Goal: Transaction & Acquisition: Book appointment/travel/reservation

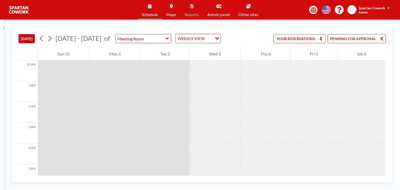
drag, startPoint x: 385, startPoint y: 149, endPoint x: 376, endPoint y: 57, distance: 92.5
click at [376, 57] on div "12 AM 1 AM 2 AM 3 AM 4 AM 5 AM 6 AM 7 AM 8 AM 9 AM 10 AM 11 AM 12 PM 1 PM 2 PM …" at bounding box center [201, 111] width 367 height 128
click at [365, 64] on div at bounding box center [361, 65] width 48 height 10
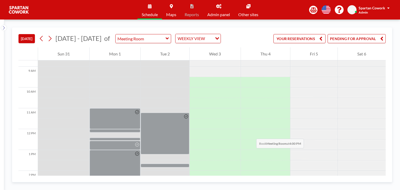
scroll to position [173, 0]
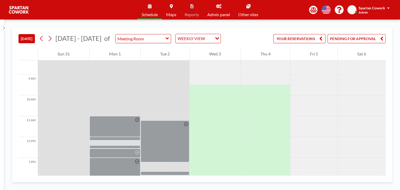
click at [349, 89] on div at bounding box center [361, 90] width 48 height 10
click at [4, 29] on icon at bounding box center [4, 28] width 2 height 4
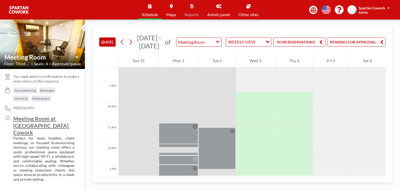
scroll to position [5, 0]
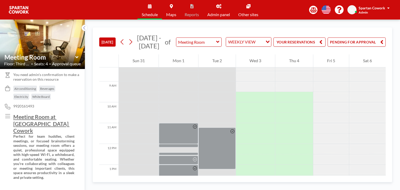
click at [75, 57] on icon at bounding box center [76, 57] width 3 height 2
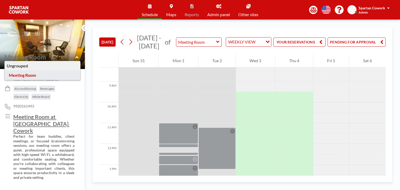
click at [75, 57] on icon at bounding box center [76, 57] width 3 height 5
type input "Meeting Room"
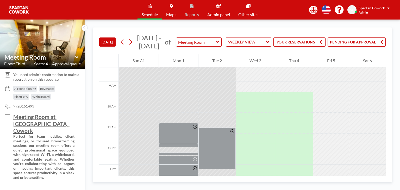
click at [352, 10] on span "SC" at bounding box center [351, 10] width 4 height 5
click at [213, 13] on span "To use reports, upgrade Roomzilla to Standard or Business plan" at bounding box center [202, 10] width 39 height 15
click at [224, 10] on link "Admin panel" at bounding box center [218, 10] width 31 height 20
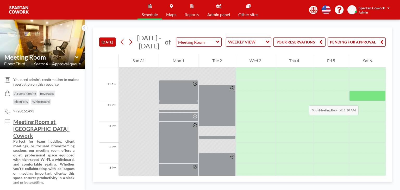
scroll to position [129, 0]
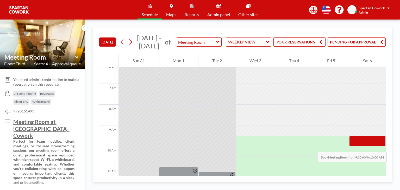
click at [367, 146] on div at bounding box center [367, 141] width 36 height 10
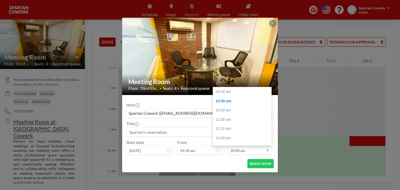
scroll to position [9, 0]
drag, startPoint x: 251, startPoint y: 149, endPoint x: 222, endPoint y: 148, distance: 28.9
click at [222, 148] on div "Start date [DATE] From 09:30 am - To 10:00 am 09:30 am 10:00 am 10:30 am 11:00 …" at bounding box center [199, 147] width 147 height 15
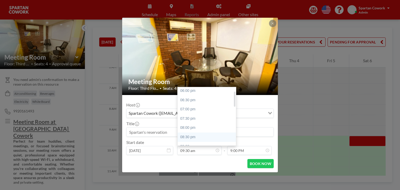
scroll to position [164, 0]
type input "10:00 am"
click at [195, 141] on div "09:00 pm" at bounding box center [207, 140] width 61 height 9
type input "09:00 pm"
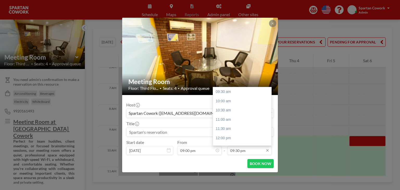
click at [237, 150] on input "09:30 pm" at bounding box center [249, 150] width 44 height 9
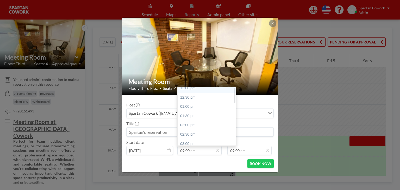
scroll to position [0, 0]
type input "09:00 pm"
click at [197, 92] on div "09:30 am" at bounding box center [207, 91] width 61 height 9
type input "09:30 am"
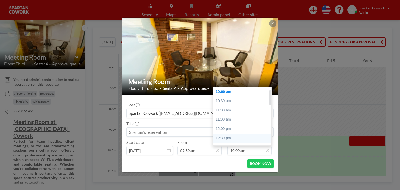
scroll to position [164, 0]
click at [244, 140] on div "09:00 pm" at bounding box center [243, 140] width 61 height 9
type input "09:00 pm"
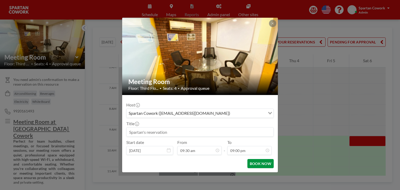
click at [258, 162] on button "BOOK NOW" at bounding box center [260, 163] width 26 height 9
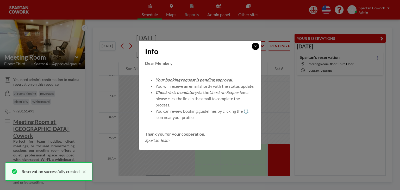
click at [256, 45] on button at bounding box center [255, 46] width 7 height 7
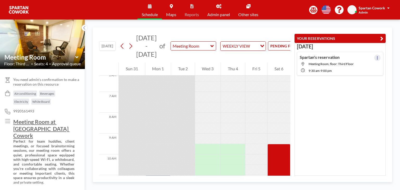
click at [374, 55] on button at bounding box center [377, 58] width 6 height 6
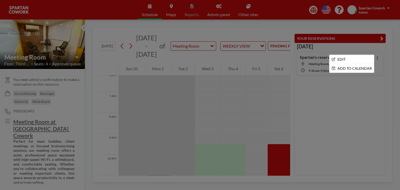
click at [369, 100] on div at bounding box center [200, 95] width 400 height 190
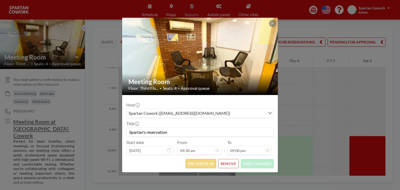
click at [198, 165] on button "PRE CHECK-IN" at bounding box center [201, 163] width 30 height 9
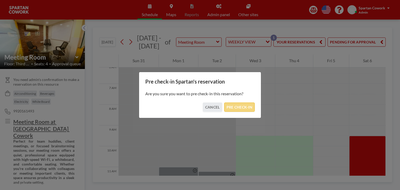
click at [243, 107] on button "PRE CHECK-IN" at bounding box center [239, 107] width 30 height 9
